Goal: Download file/media

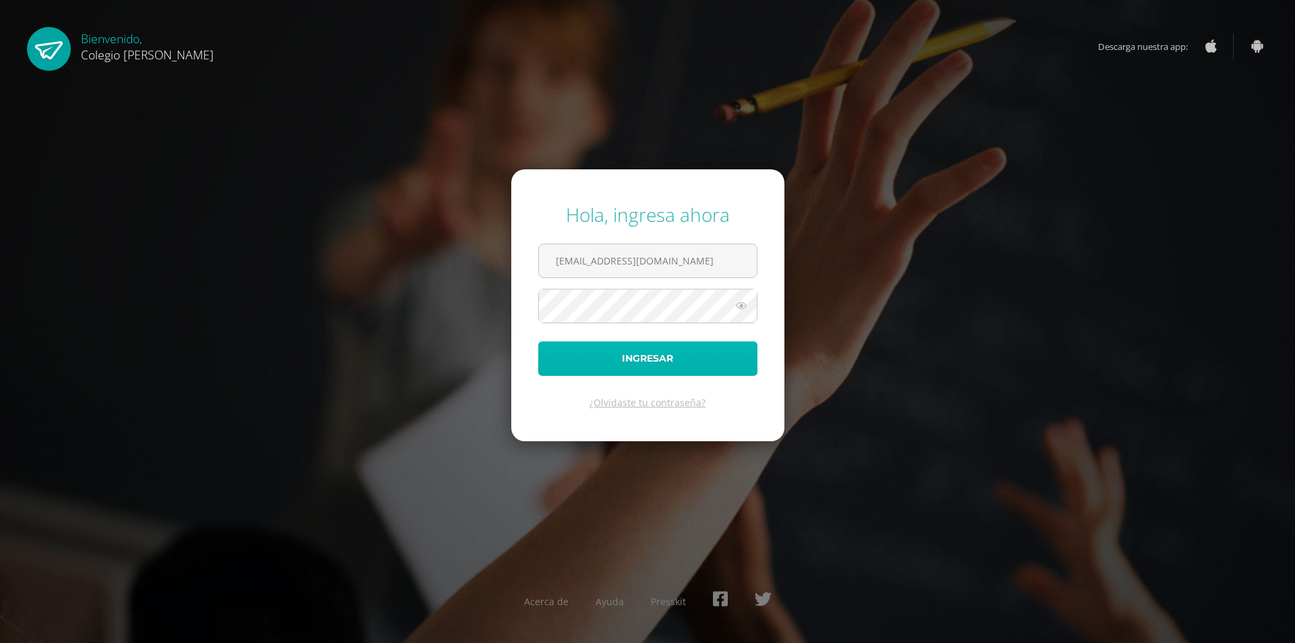
click at [640, 343] on button "Ingresar" at bounding box center [647, 358] width 219 height 34
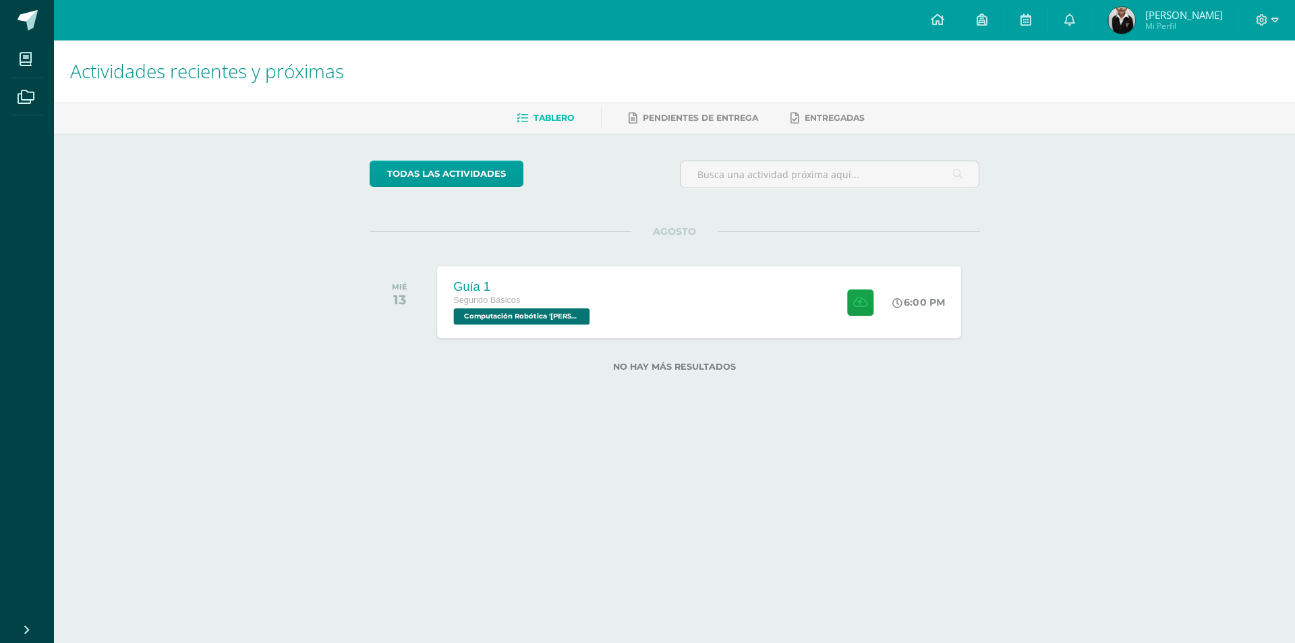
click at [509, 281] on div "Guía 1" at bounding box center [523, 286] width 140 height 14
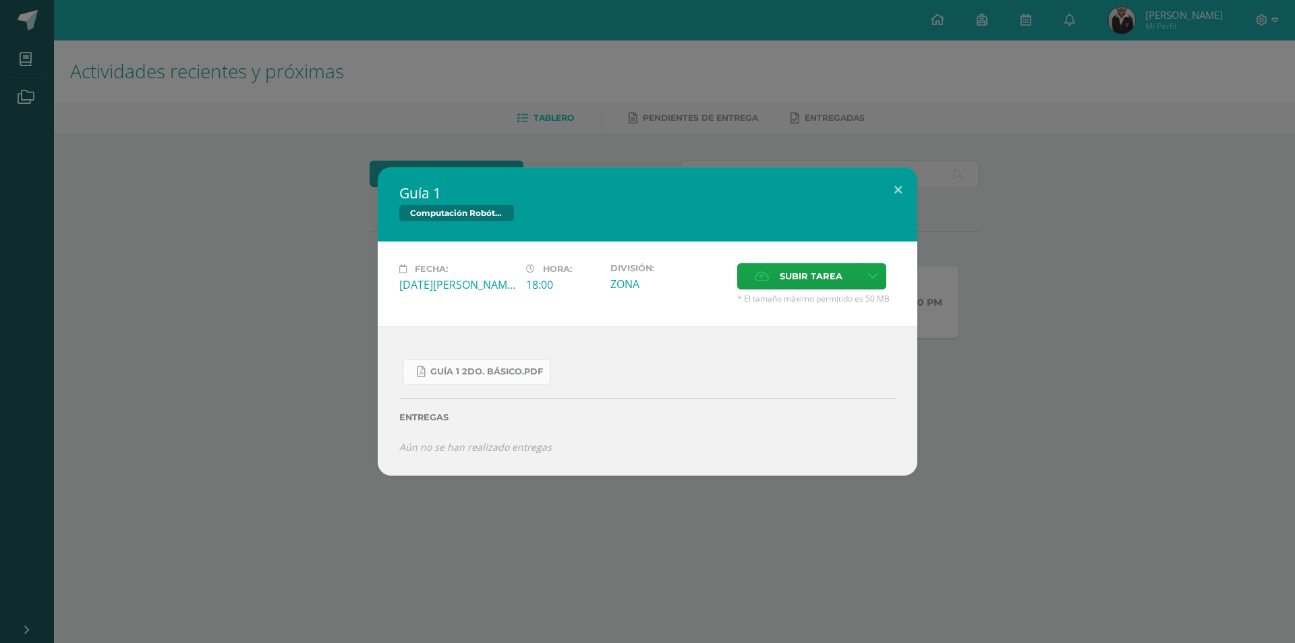
click at [462, 366] on link "Guía 1 2do. Básico.pdf" at bounding box center [477, 372] width 148 height 26
